Goal: Task Accomplishment & Management: Use online tool/utility

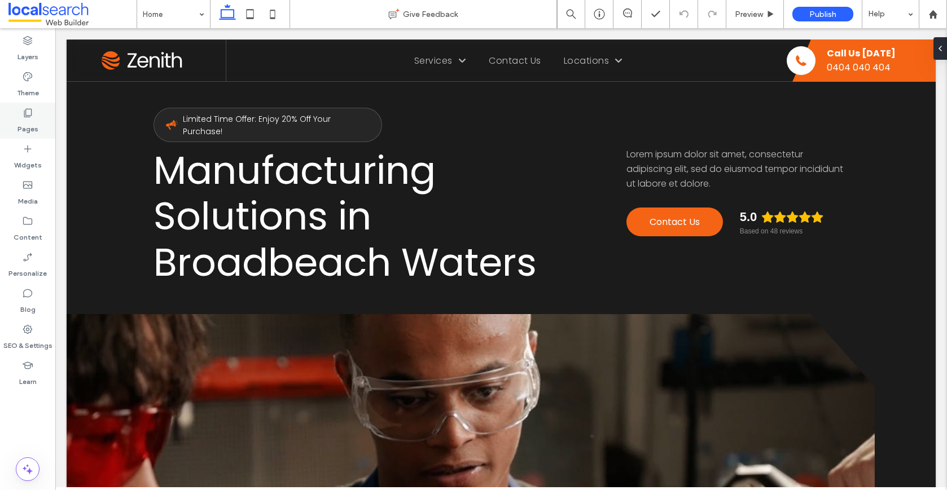
click at [24, 122] on label "Pages" at bounding box center [27, 126] width 21 height 16
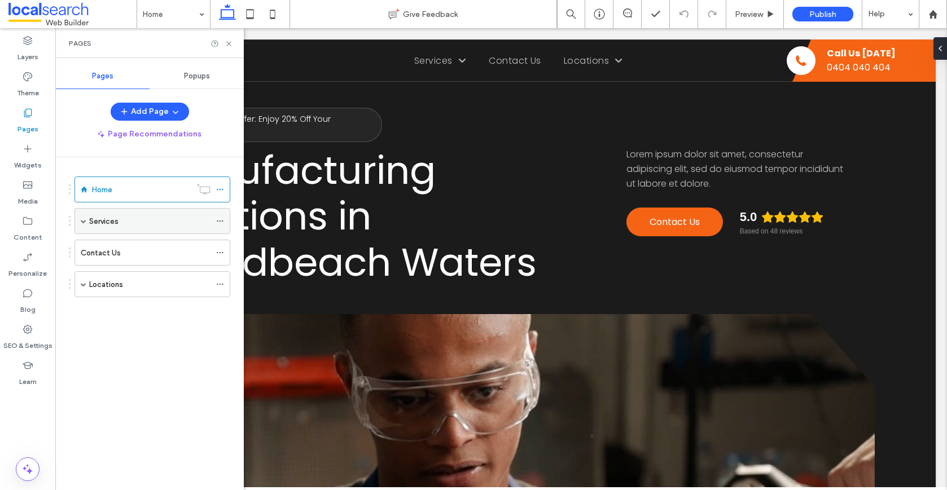
click at [83, 221] on span at bounding box center [84, 221] width 6 height 6
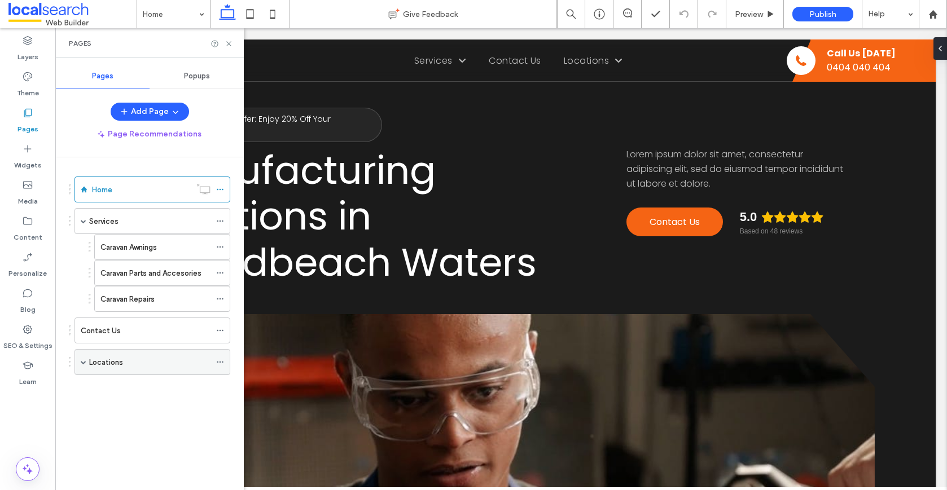
click at [85, 364] on span at bounding box center [84, 362] width 6 height 6
click at [104, 389] on span at bounding box center [103, 388] width 6 height 6
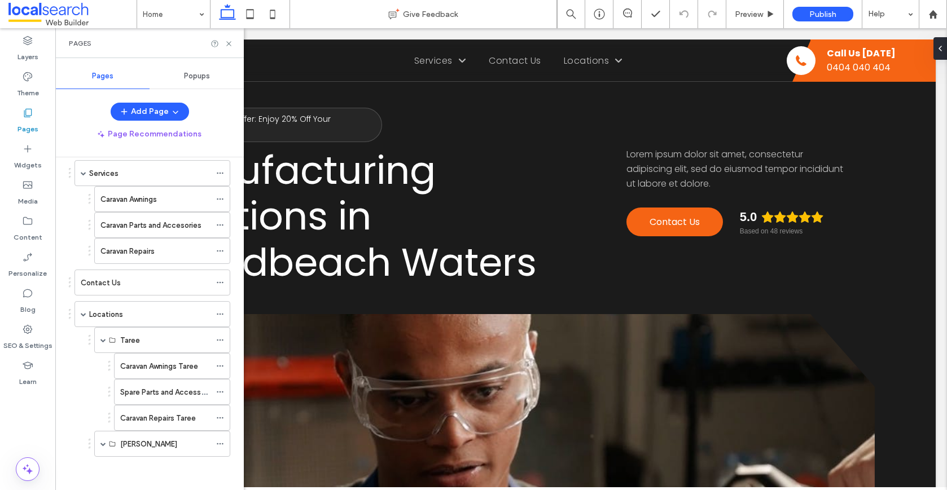
scroll to position [49, 0]
click at [104, 443] on span at bounding box center [103, 444] width 6 height 6
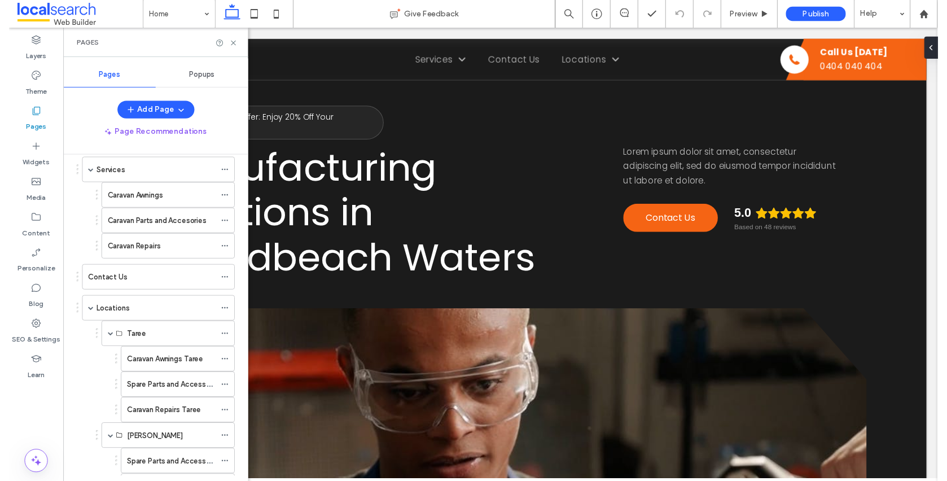
scroll to position [100, 0]
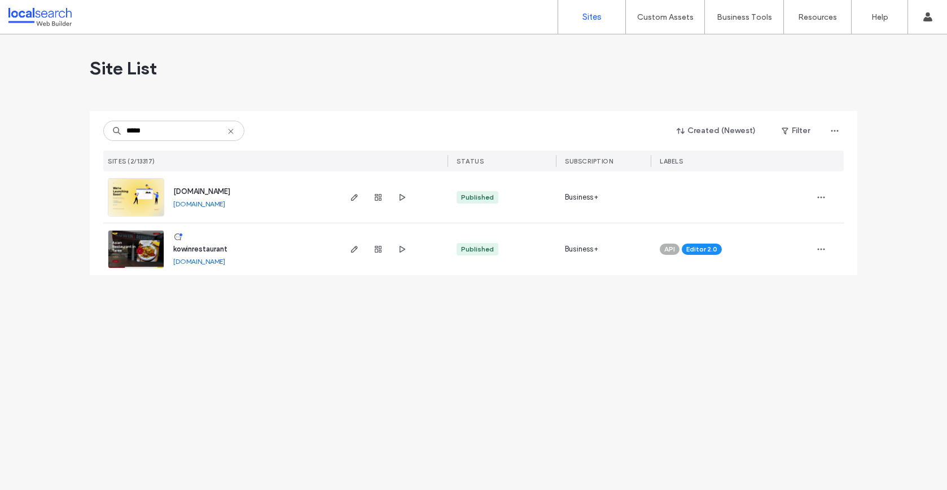
type input "*****"
click at [208, 247] on span "kowinrestaurant" at bounding box center [200, 249] width 54 height 8
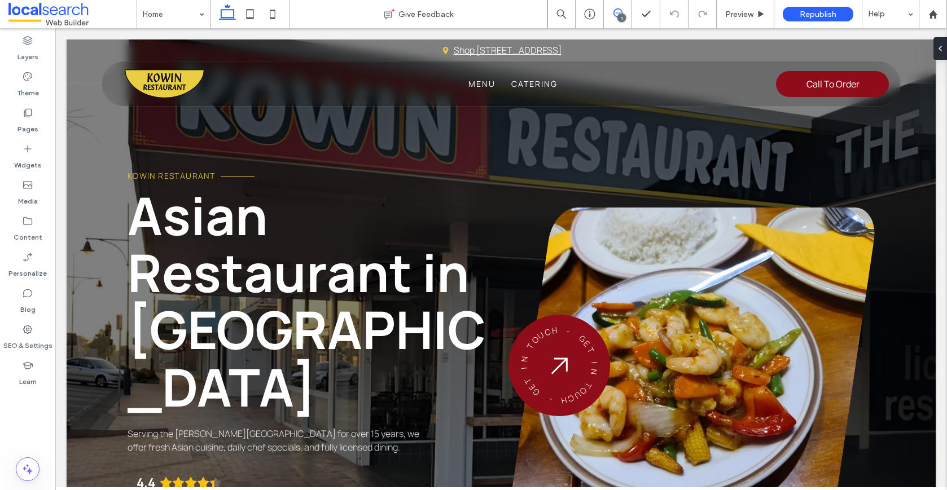
click at [621, 12] on use at bounding box center [617, 12] width 9 height 9
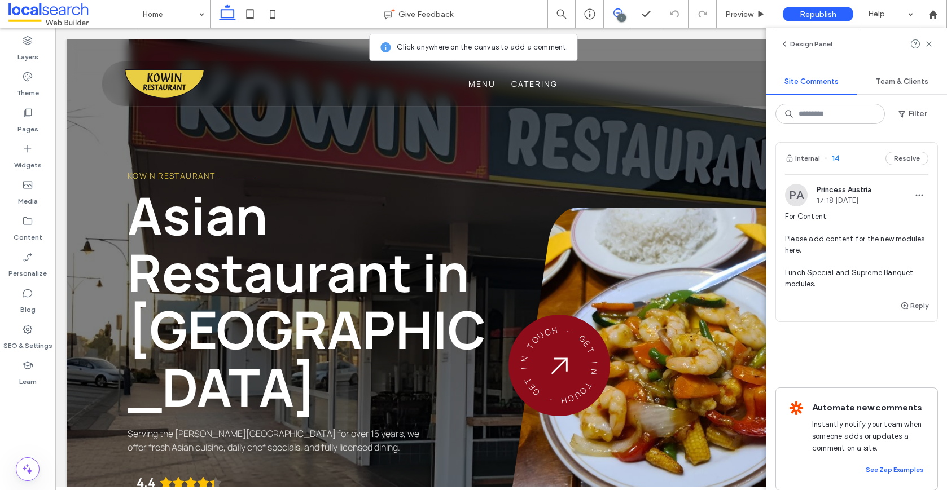
click at [842, 168] on div "Internal 14 Resolve" at bounding box center [856, 159] width 161 height 32
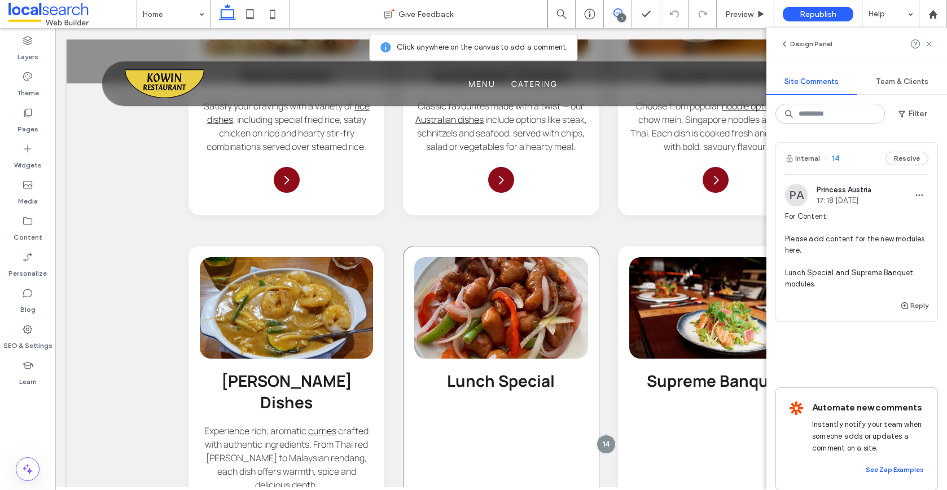
scroll to position [2253, 0]
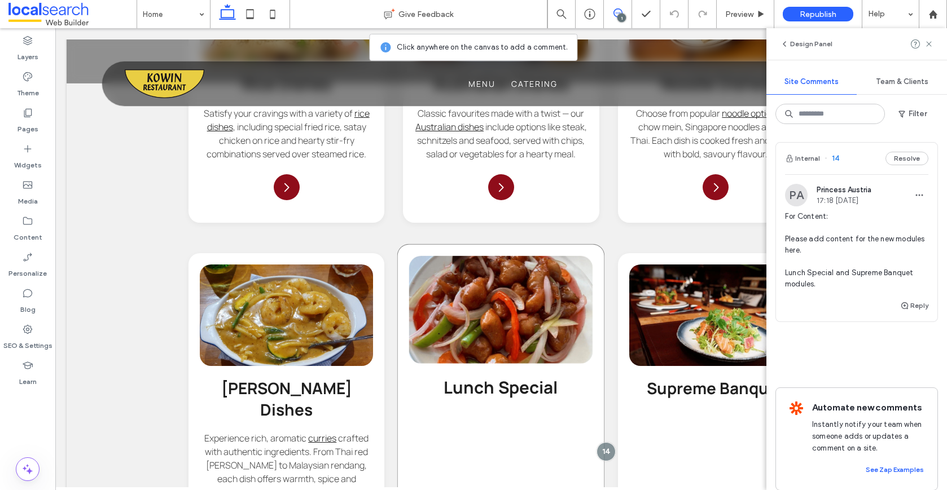
click at [481, 343] on div "Lunch Special Arrow Icon" at bounding box center [501, 407] width 208 height 327
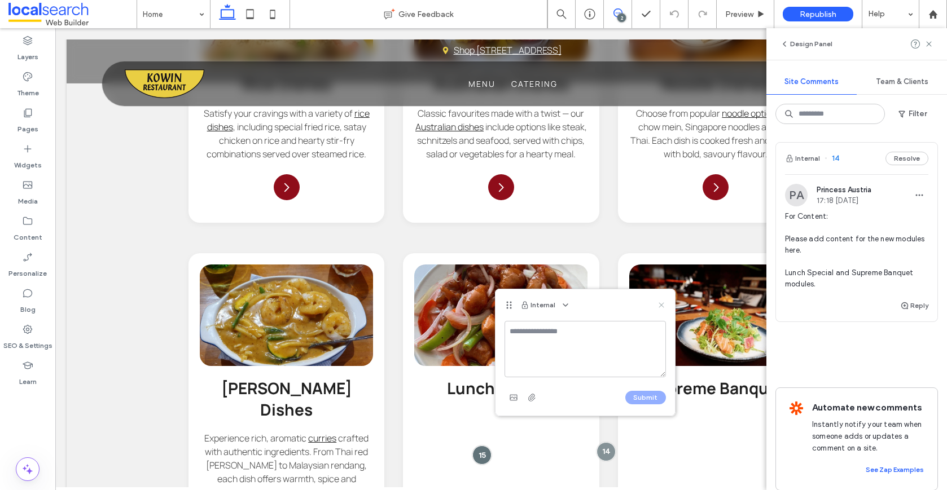
click at [661, 305] on use at bounding box center [660, 304] width 5 height 5
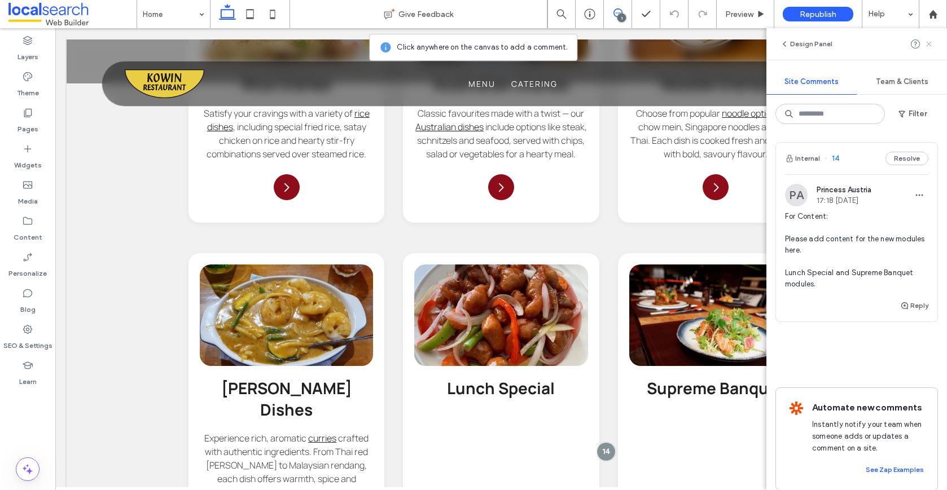
click at [926, 46] on use at bounding box center [928, 43] width 5 height 5
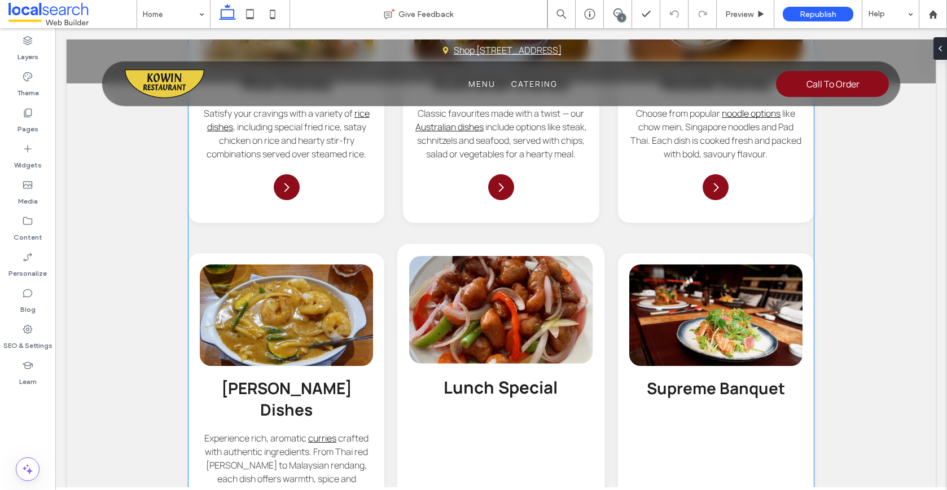
click at [500, 347] on div "Lunch Special Arrow Icon" at bounding box center [501, 407] width 208 height 327
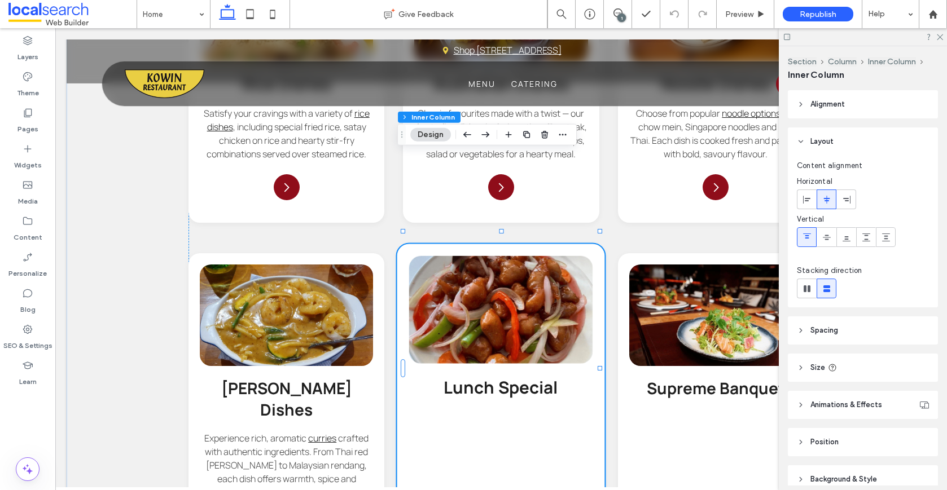
click at [521, 345] on div "Lunch Special Arrow Icon" at bounding box center [501, 407] width 208 height 327
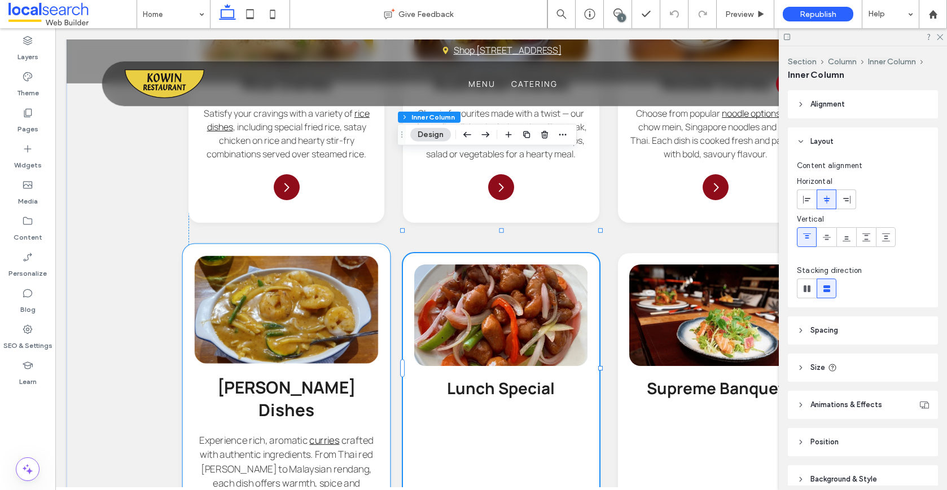
click at [348, 434] on span "crafted with authentic ingredients. From Thai red curry to Malaysian rendang, e…" at bounding box center [286, 469] width 173 height 71
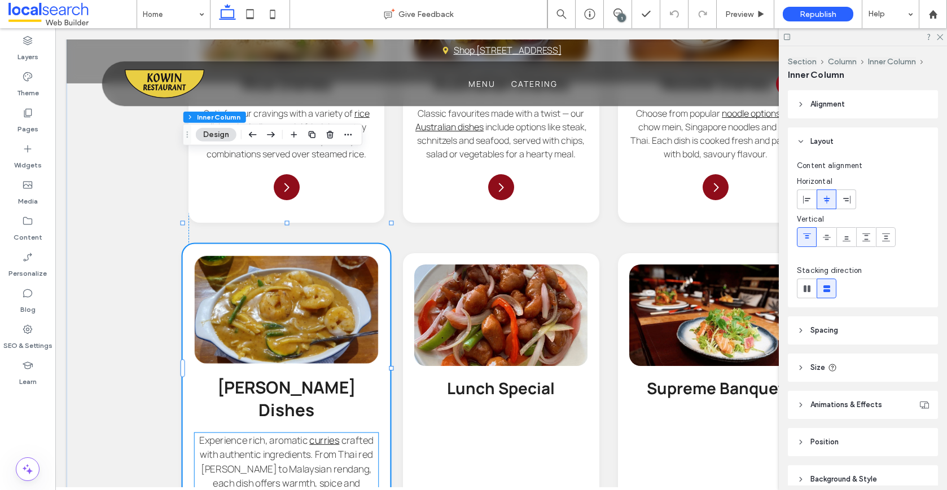
click at [310, 434] on span "crafted with authentic ingredients. From Thai red curry to Malaysian rendang, e…" at bounding box center [286, 469] width 173 height 71
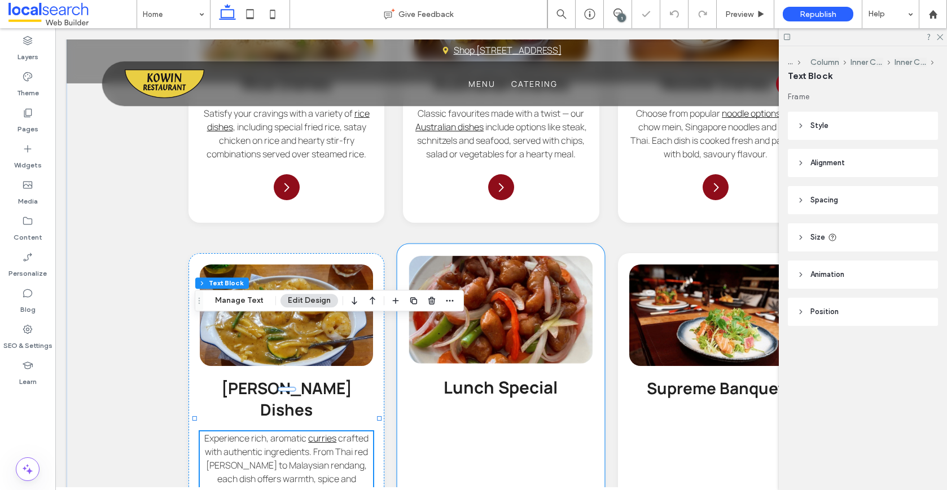
click at [477, 340] on div "Lunch Special Arrow Icon" at bounding box center [501, 407] width 208 height 327
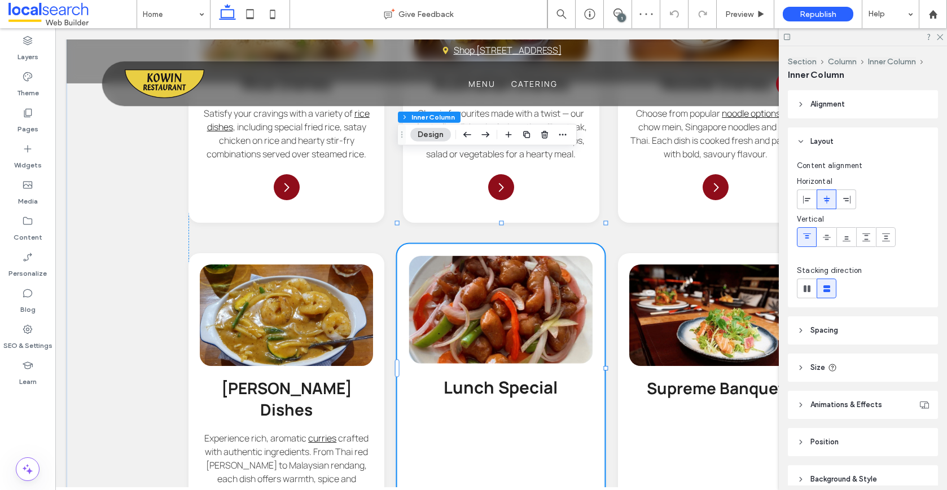
click at [477, 340] on div "Lunch Special Arrow Icon" at bounding box center [501, 407] width 208 height 327
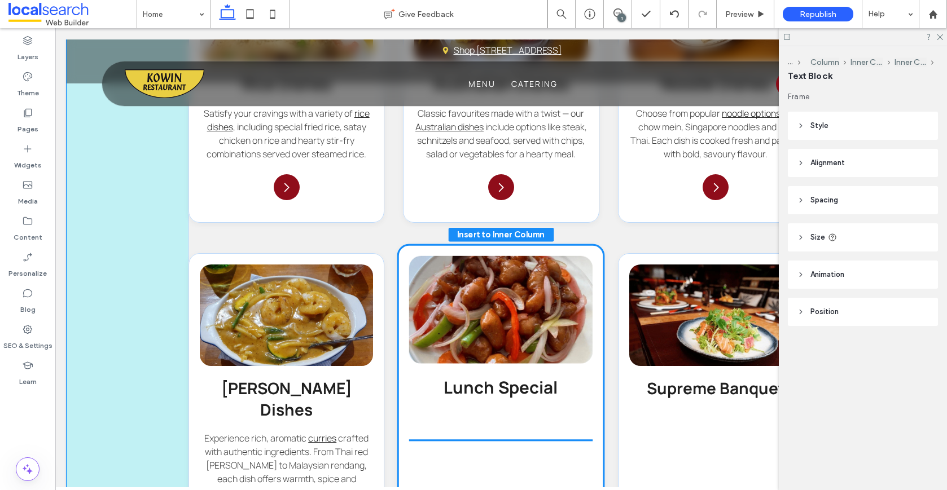
drag, startPoint x: 522, startPoint y: 201, endPoint x: 506, endPoint y: 349, distance: 148.2
type input "**"
type input "****"
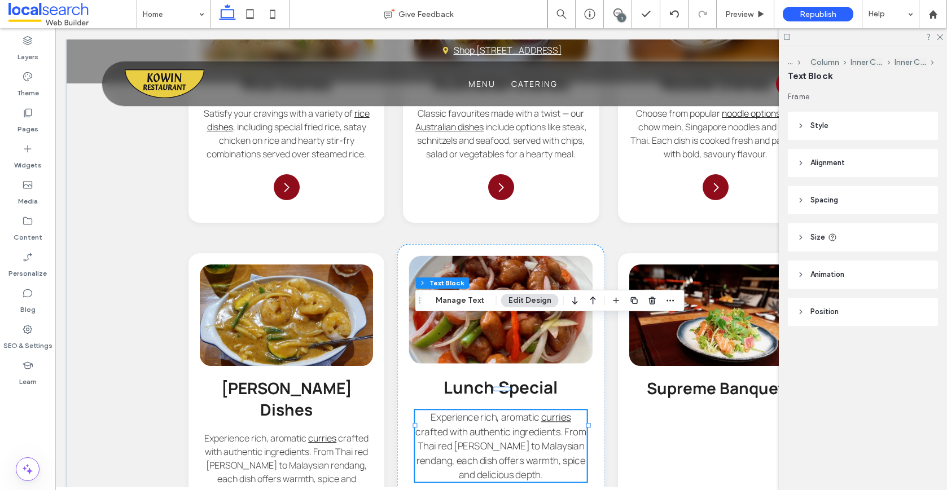
click at [517, 425] on span "crafted with authentic ingredients. From Thai red curry to Malaysian rendang, e…" at bounding box center [501, 453] width 170 height 56
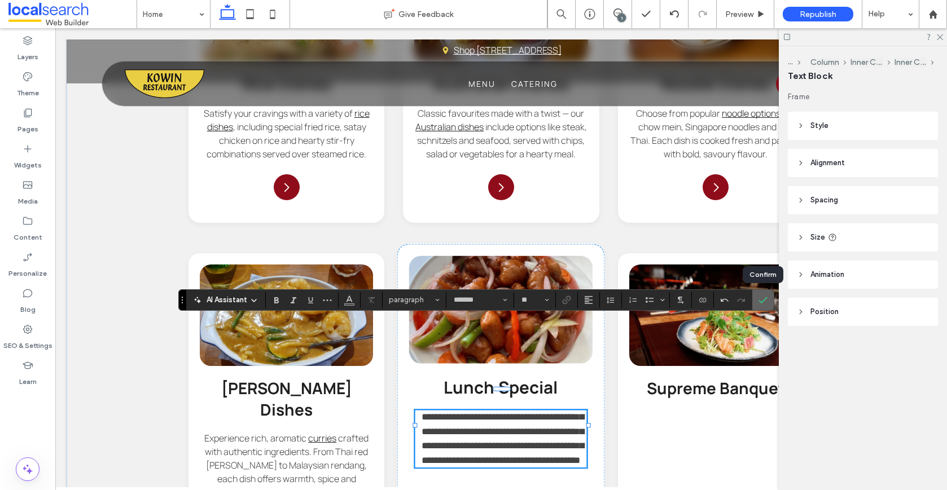
click at [762, 302] on icon "Confirm" at bounding box center [762, 300] width 9 height 9
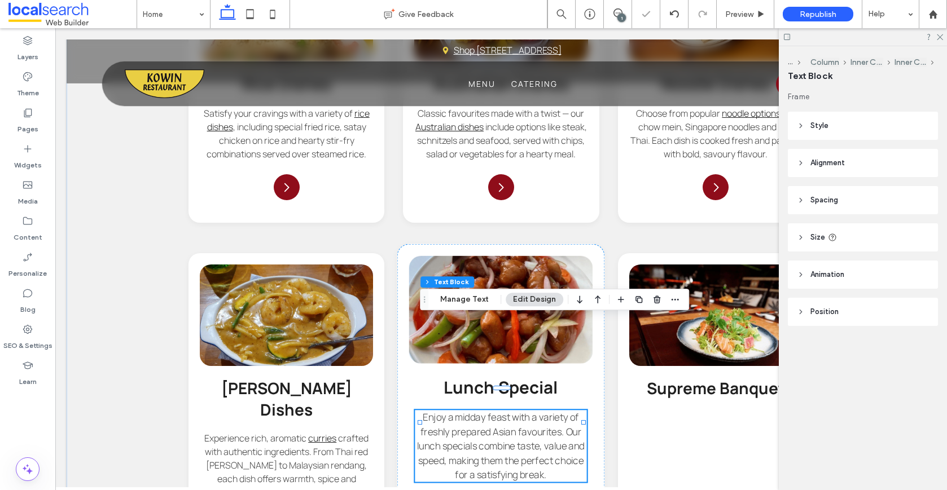
click at [570, 411] on span "Enjoy a midday feast with a variety of freshly prepared Asian favourites. Our l…" at bounding box center [502, 446] width 168 height 71
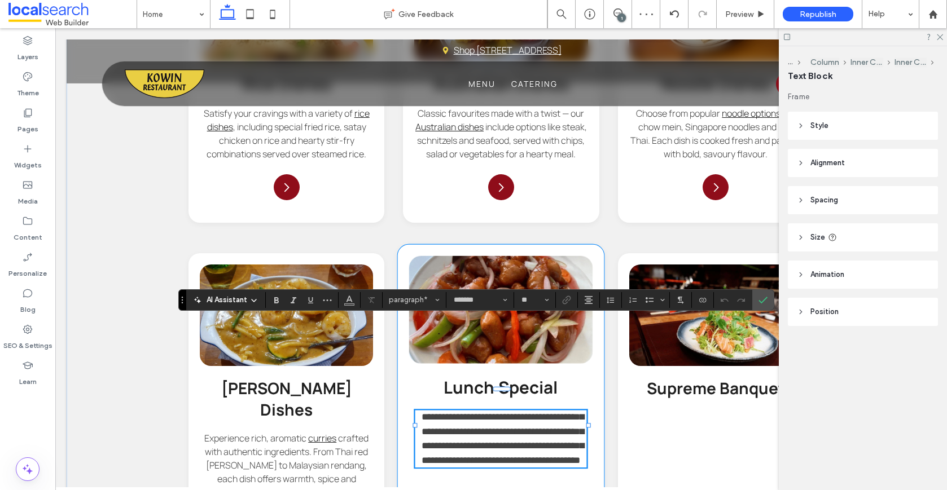
click at [568, 434] on div "**********" at bounding box center [501, 407] width 208 height 327
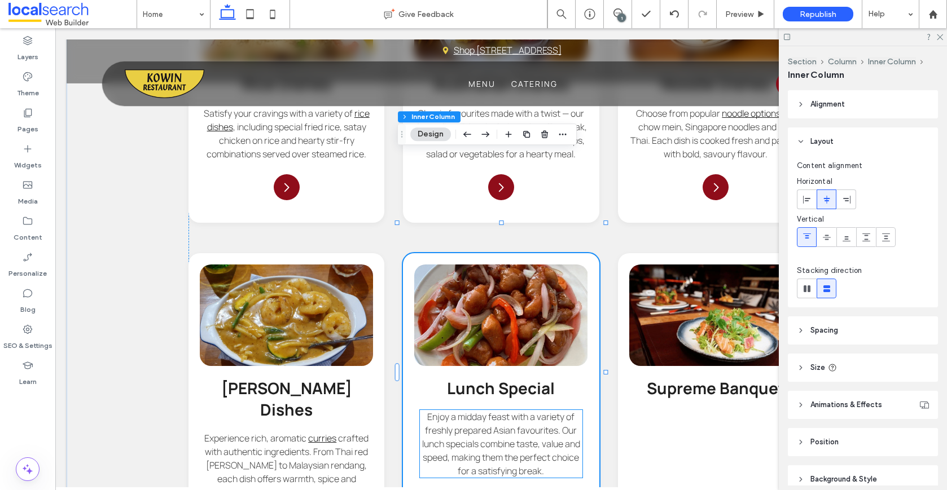
click at [524, 411] on span "Enjoy a midday feast with a variety of freshly prepared Asian favourites. Our l…" at bounding box center [501, 444] width 158 height 67
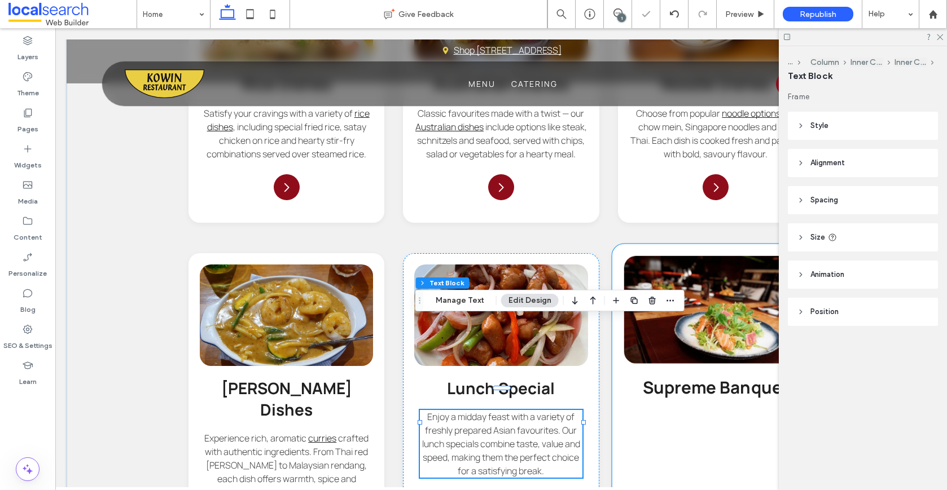
click at [697, 349] on div "Supreme Banquet Arrow Icon" at bounding box center [716, 407] width 208 height 327
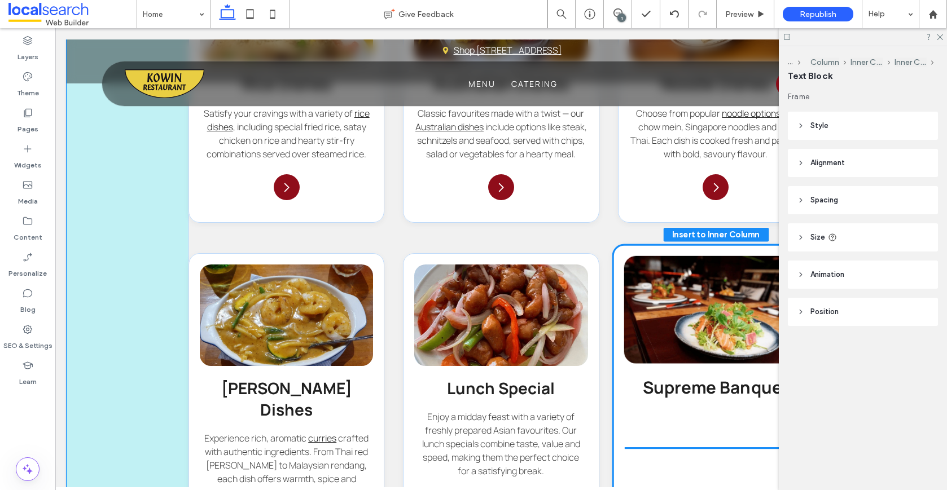
drag, startPoint x: 714, startPoint y: 182, endPoint x: 717, endPoint y: 394, distance: 211.6
type input "**"
type input "****"
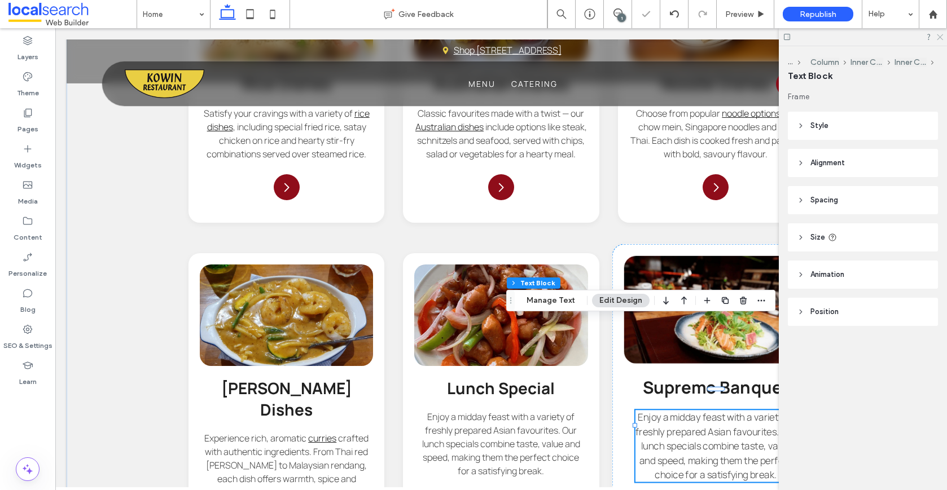
click at [938, 36] on icon at bounding box center [938, 36] width 7 height 7
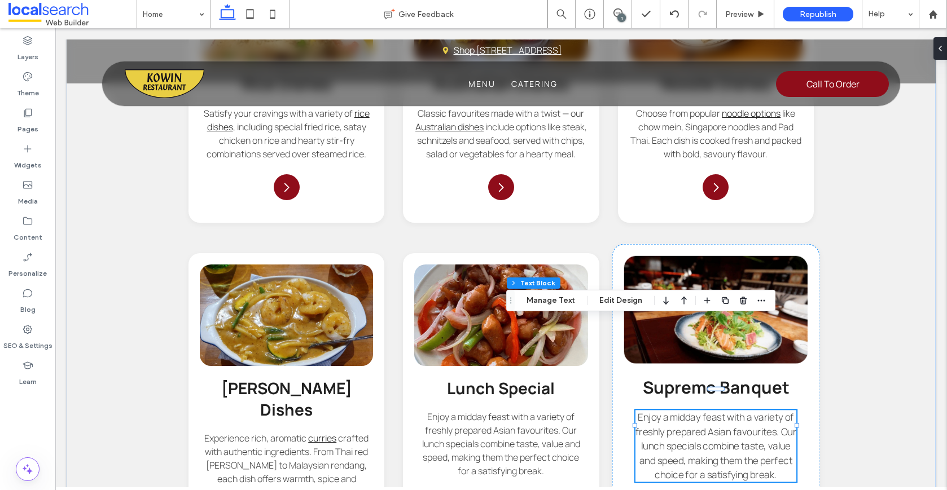
click at [695, 411] on span "Enjoy a midday feast with a variety of freshly prepared Asian favourites. Our l…" at bounding box center [715, 446] width 161 height 71
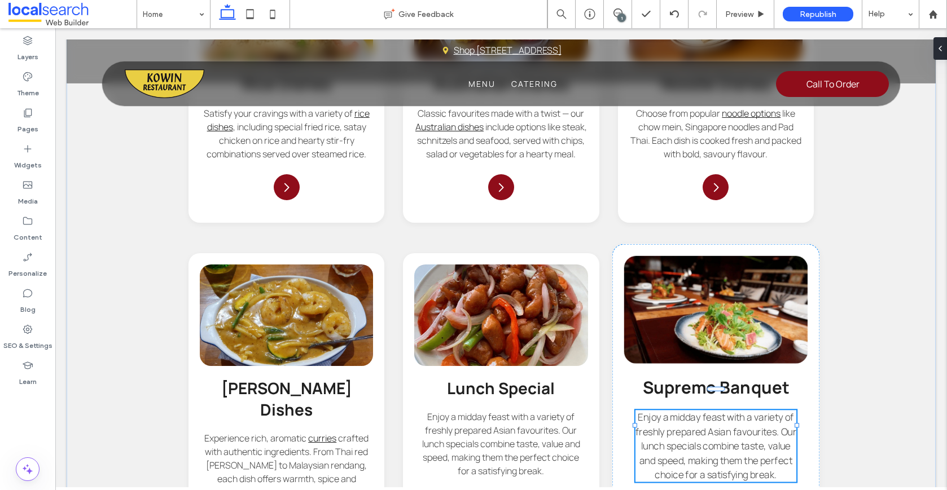
type input "*******"
type input "**"
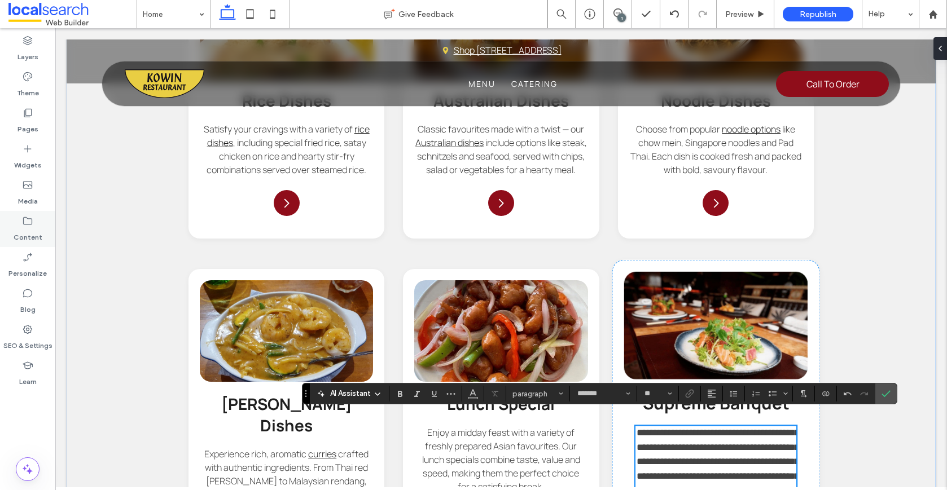
scroll to position [2270, 0]
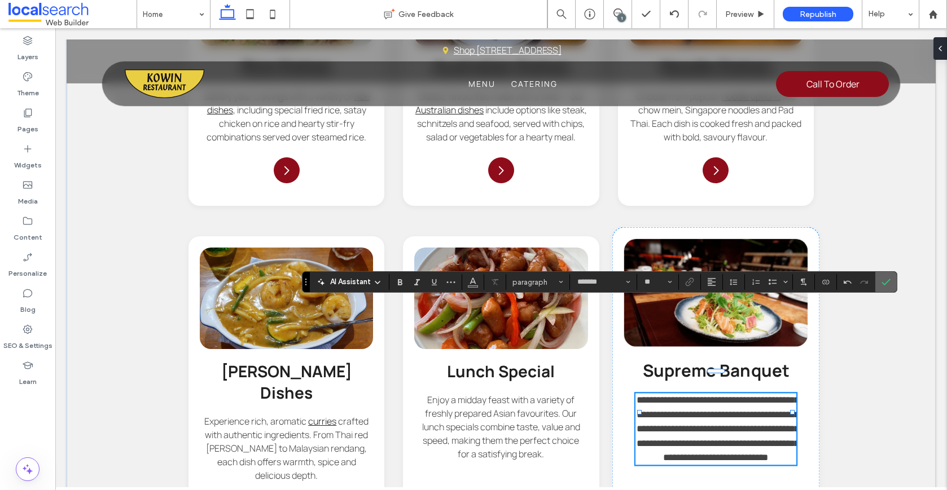
click at [887, 283] on icon "Confirm" at bounding box center [885, 282] width 9 height 9
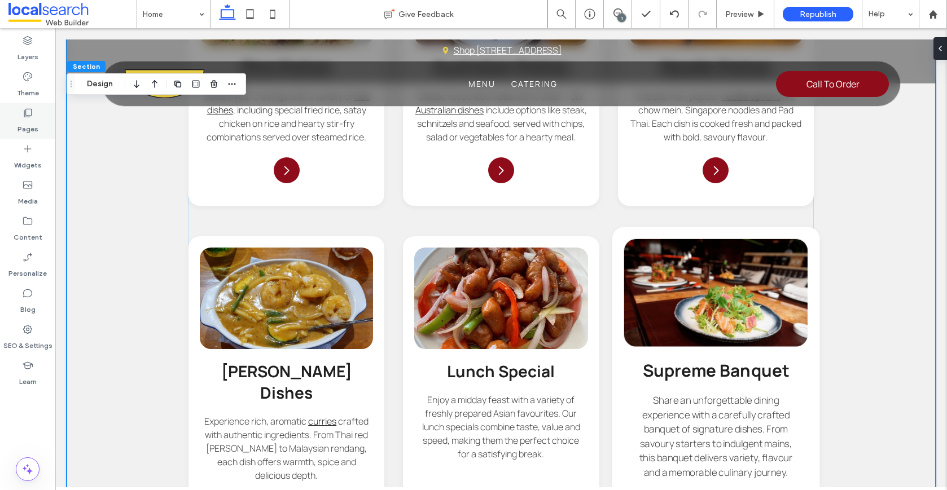
click at [25, 133] on label "Pages" at bounding box center [27, 126] width 21 height 16
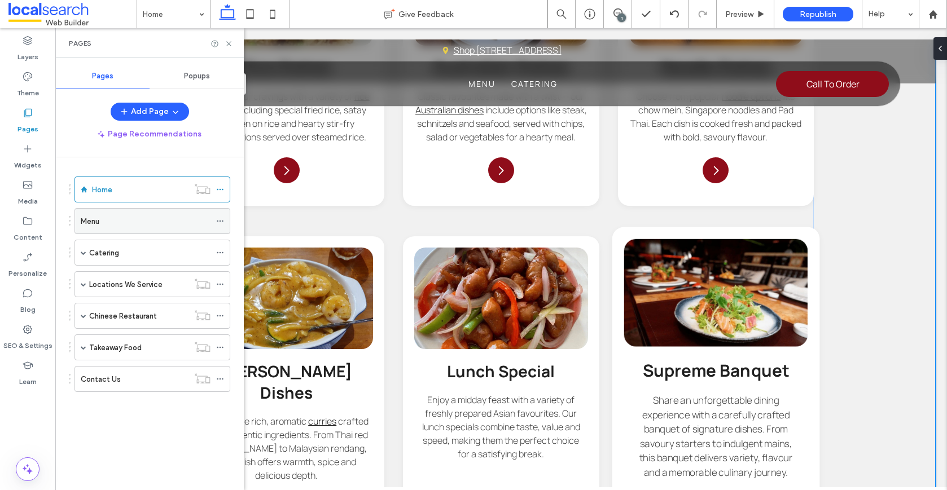
click at [126, 224] on div "Menu" at bounding box center [146, 222] width 130 height 12
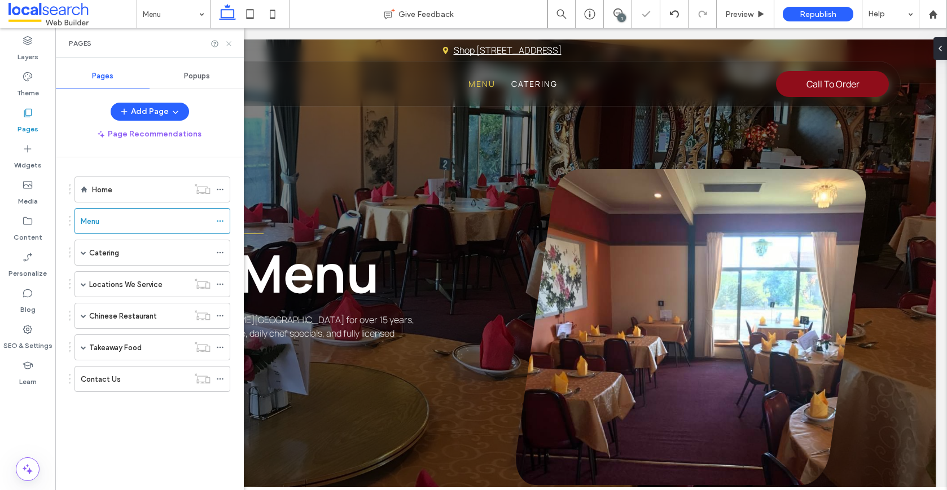
click at [226, 41] on use at bounding box center [228, 43] width 5 height 5
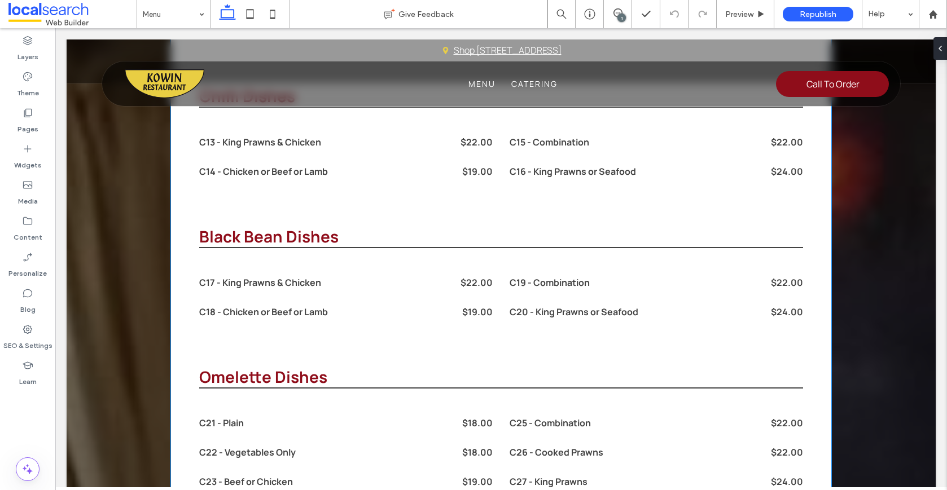
scroll to position [4429, 0]
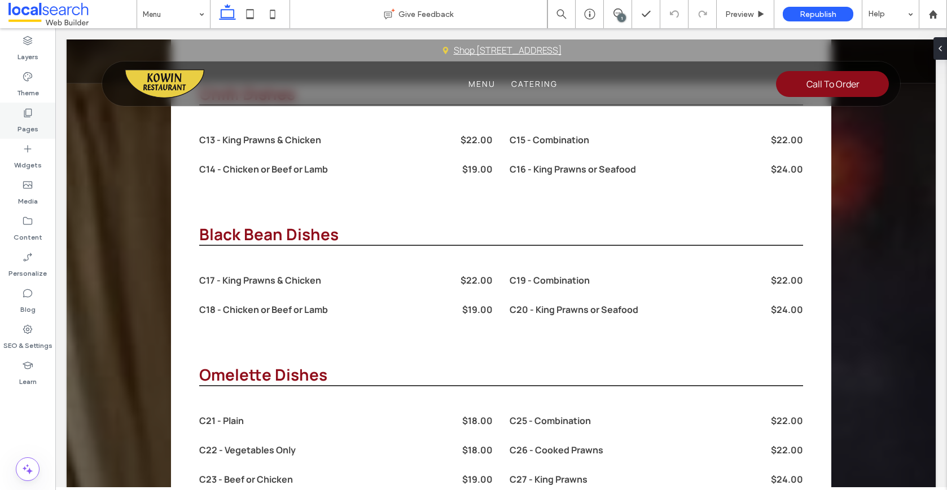
click at [26, 113] on icon at bounding box center [27, 112] width 11 height 11
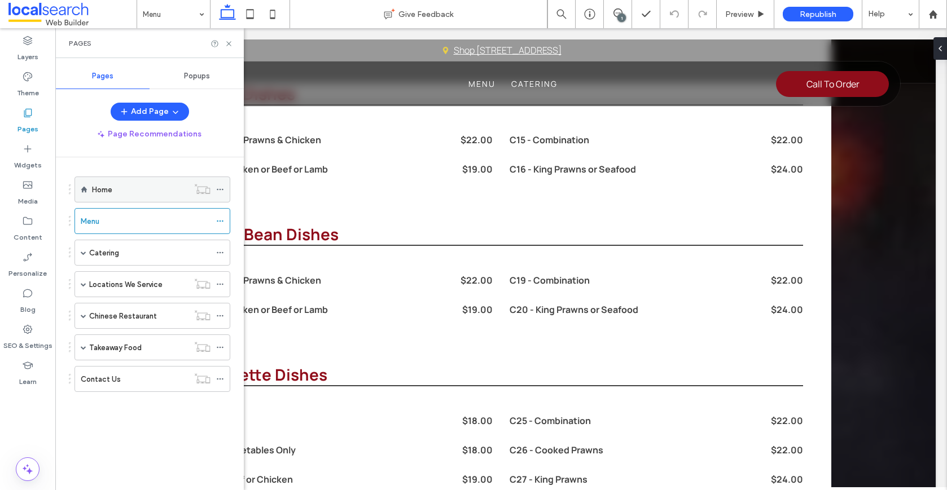
click at [125, 190] on div "Home" at bounding box center [140, 190] width 96 height 12
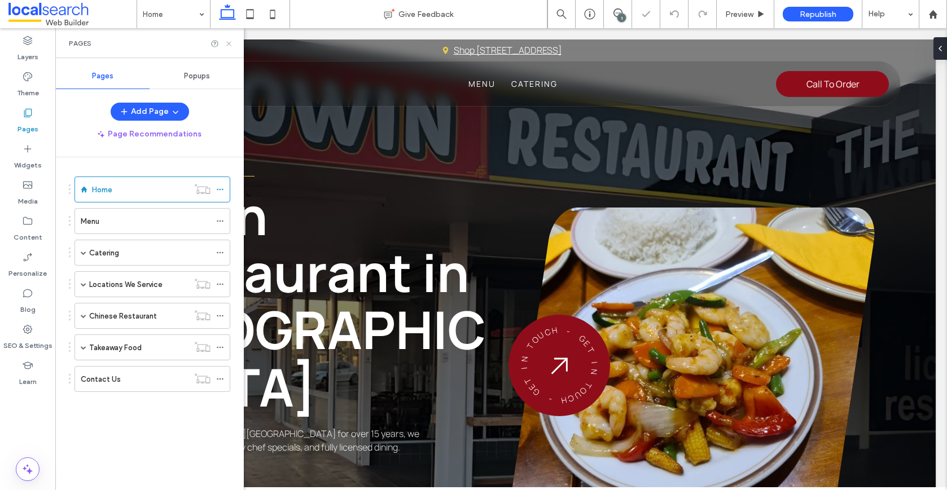
click at [232, 41] on icon at bounding box center [229, 43] width 8 height 8
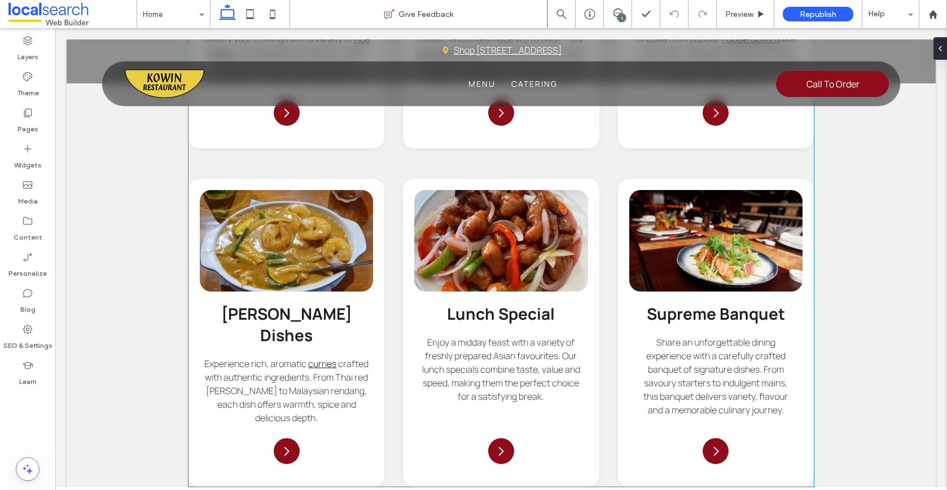
scroll to position [2291, 0]
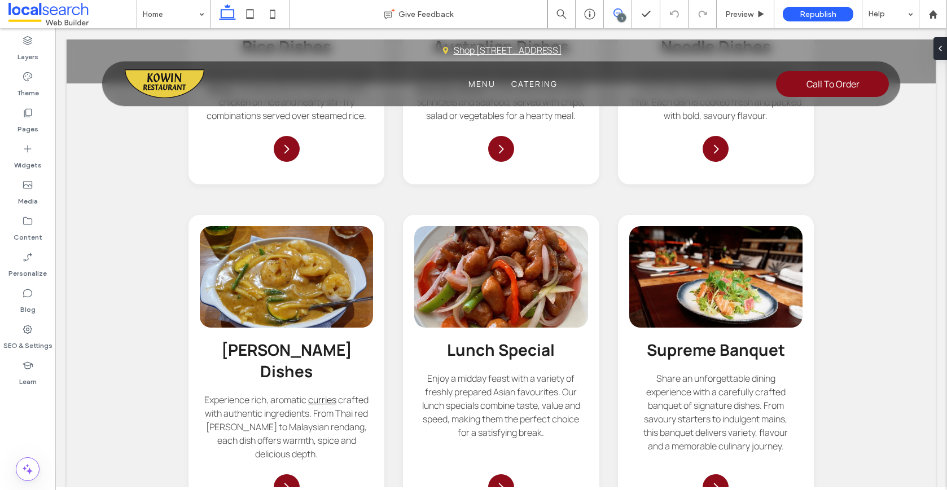
click at [613, 15] on icon at bounding box center [617, 12] width 9 height 9
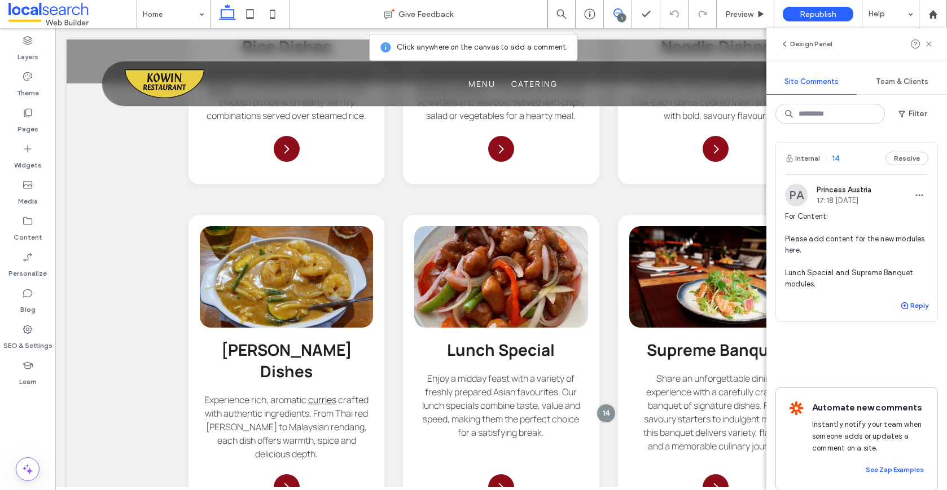
click at [915, 301] on button "Reply" at bounding box center [914, 306] width 28 height 14
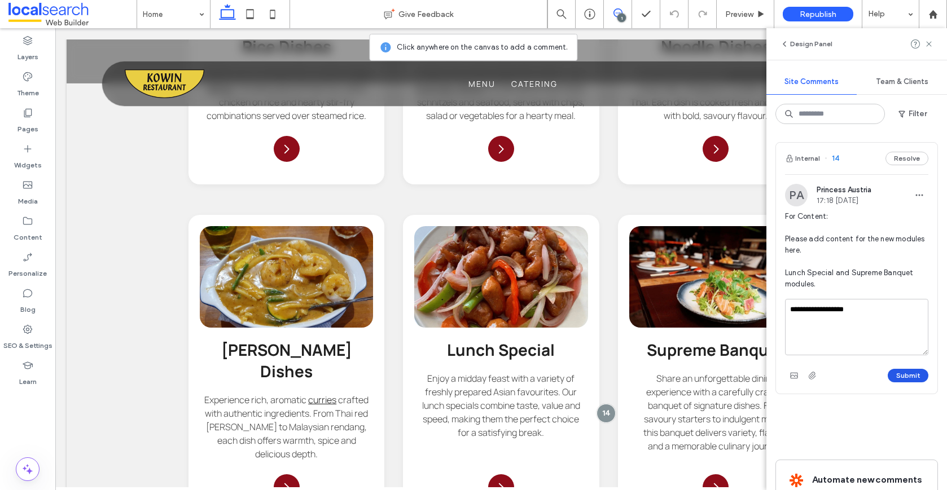
type textarea "**********"
click at [915, 380] on button "Submit" at bounding box center [908, 376] width 41 height 14
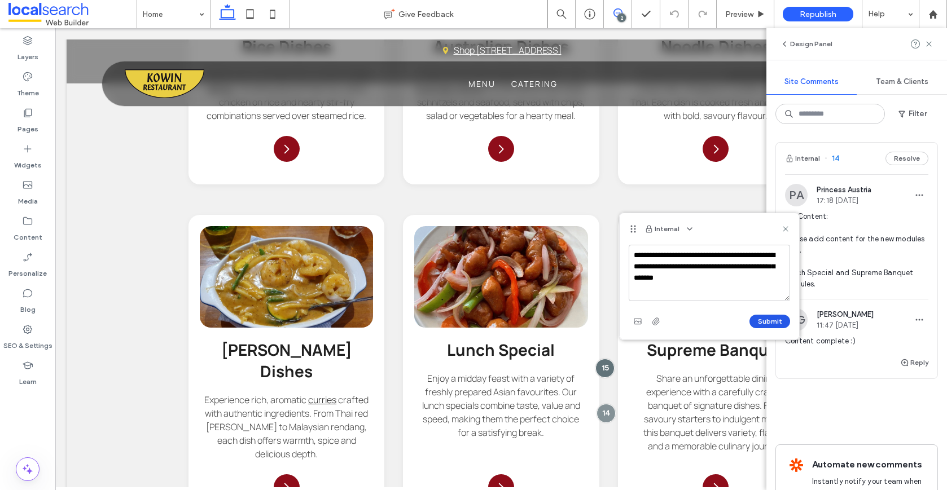
type textarea "**********"
click at [770, 322] on button "Submit" at bounding box center [769, 322] width 41 height 14
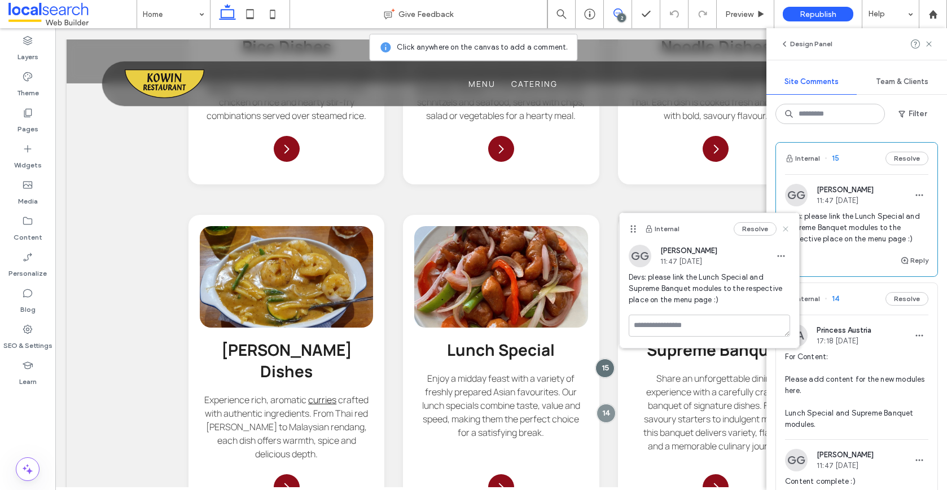
click at [786, 230] on use at bounding box center [785, 228] width 5 height 5
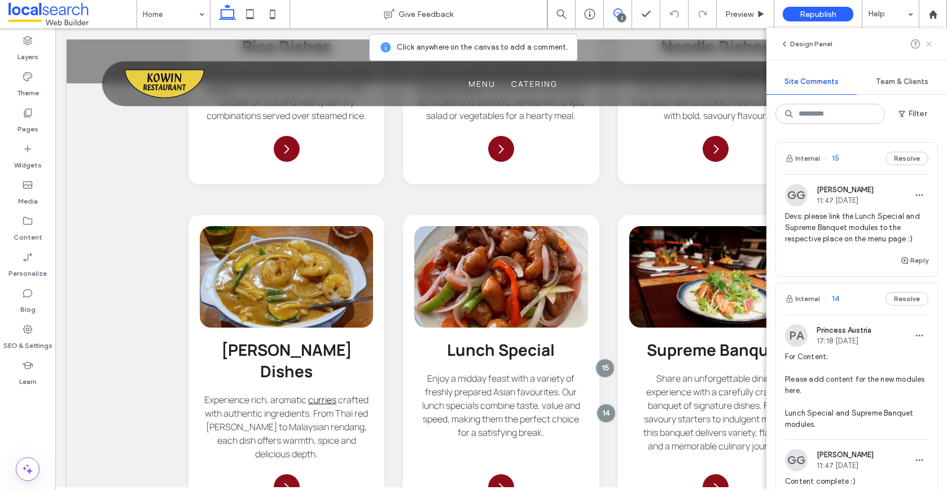
click at [931, 45] on icon at bounding box center [928, 43] width 9 height 9
